Goal: Information Seeking & Learning: Check status

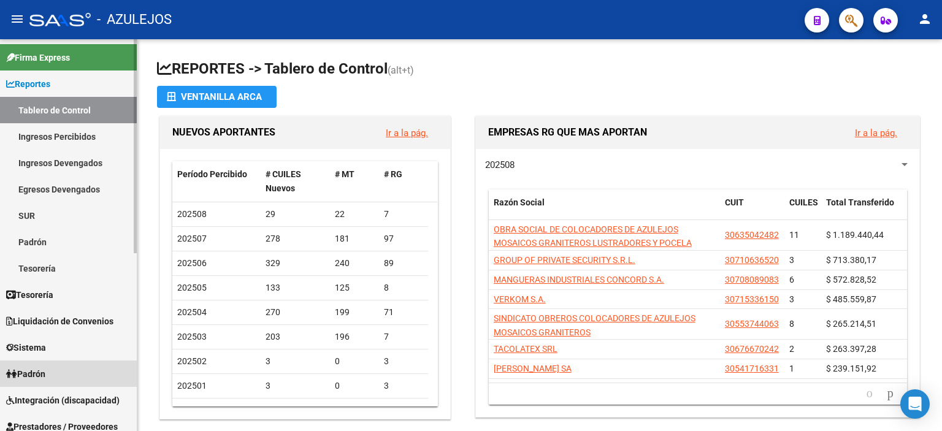
click at [53, 374] on link "Padrón" at bounding box center [68, 374] width 137 height 26
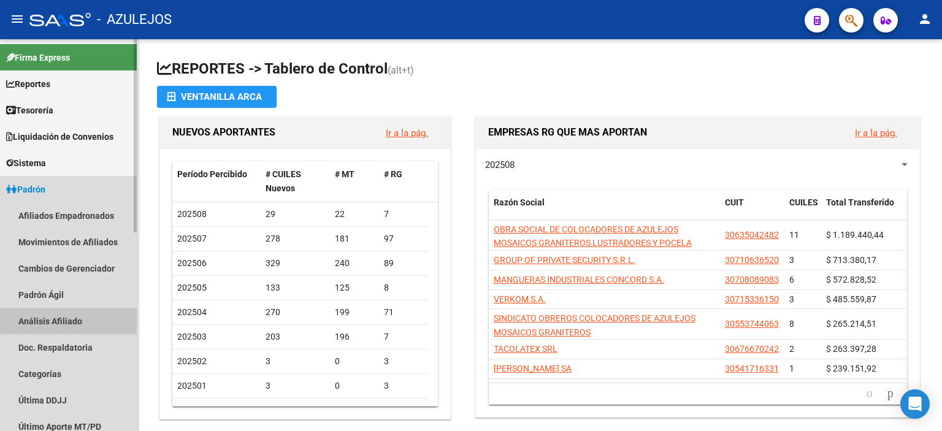
click at [67, 318] on link "Análisis Afiliado" at bounding box center [68, 321] width 137 height 26
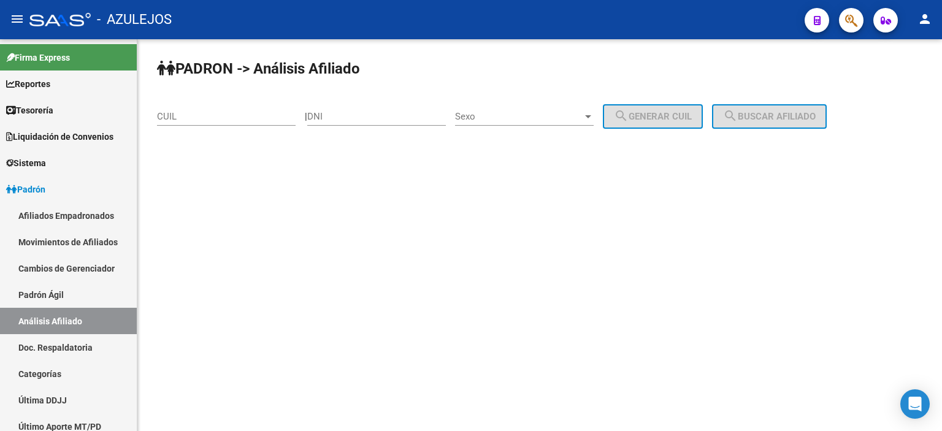
click at [336, 113] on input "DNI" at bounding box center [376, 116] width 139 height 11
type input "28371724"
click at [483, 114] on span "Sexo" at bounding box center [519, 116] width 128 height 11
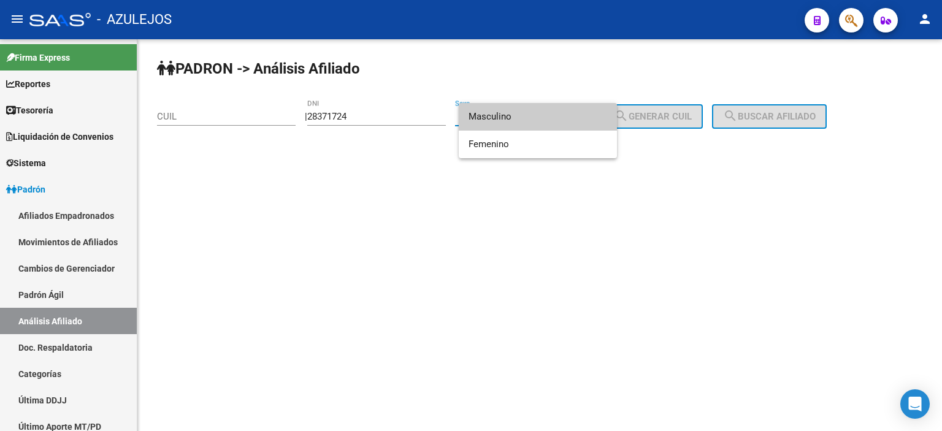
click at [483, 114] on span "Masculino" at bounding box center [538, 117] width 139 height 28
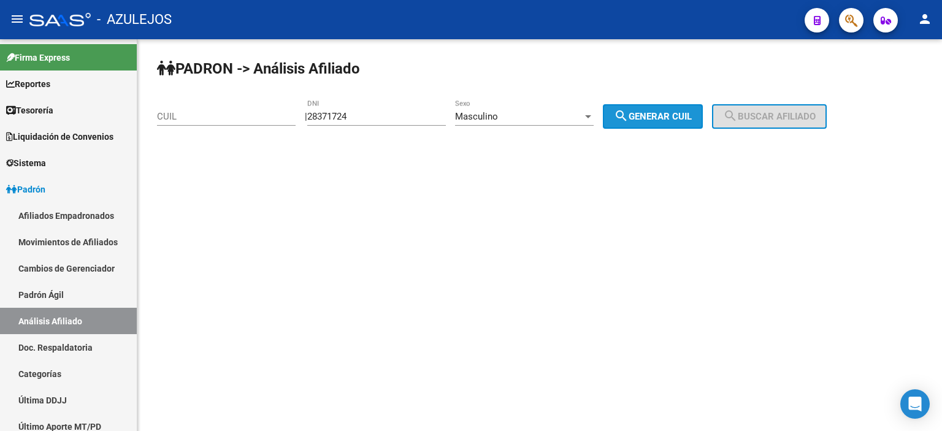
click at [692, 120] on span "search Generar CUIL" at bounding box center [653, 116] width 78 height 11
type input "20-28371724-1"
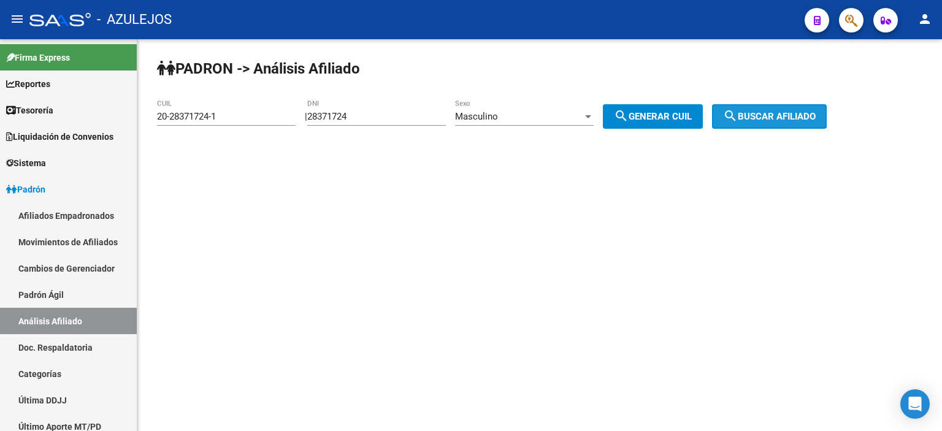
click at [788, 117] on span "search Buscar afiliado" at bounding box center [769, 116] width 93 height 11
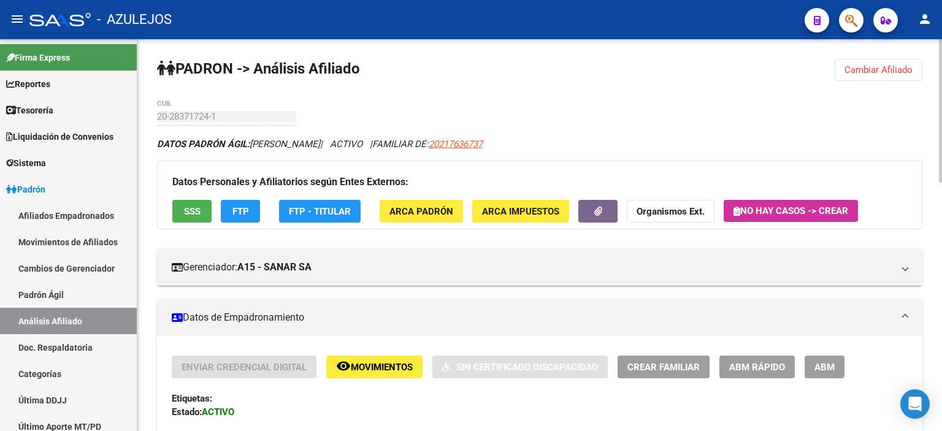
scroll to position [184, 0]
